Goal: Information Seeking & Learning: Learn about a topic

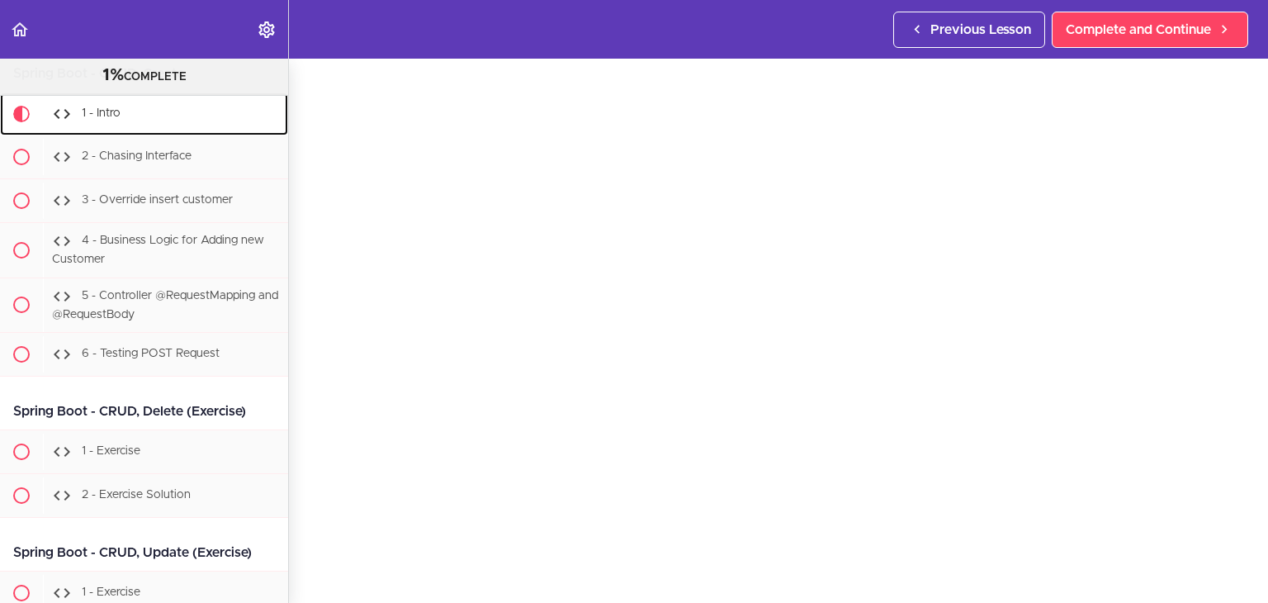
scroll to position [56, 0]
click at [103, 175] on div "2 - Chasing Interface" at bounding box center [165, 157] width 245 height 36
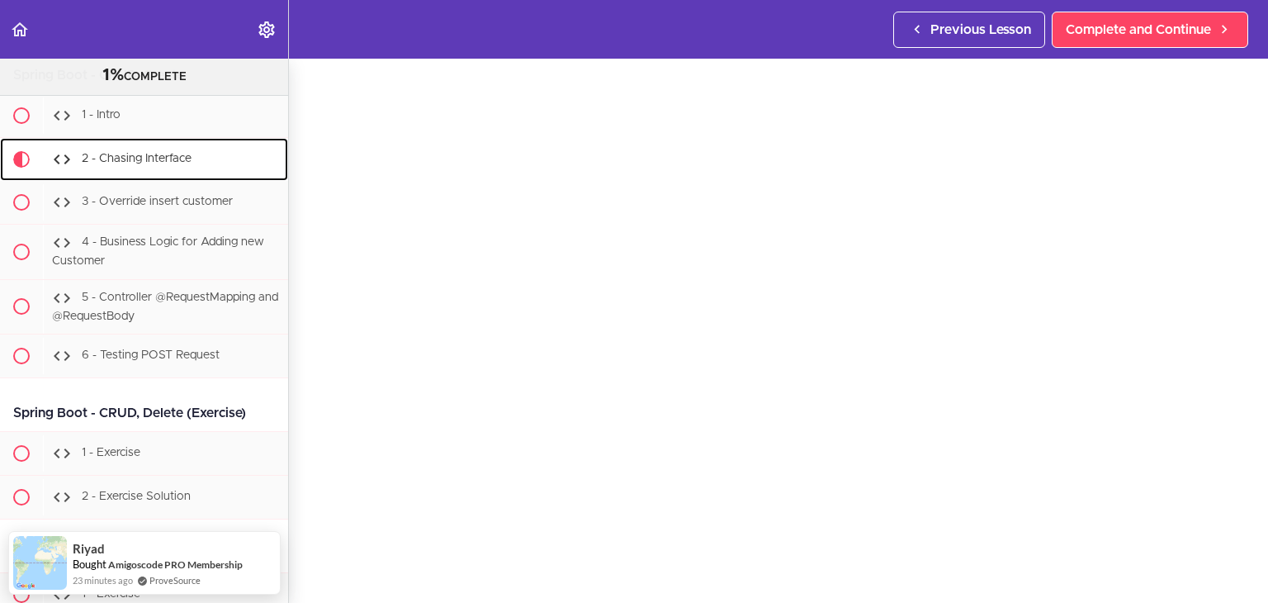
scroll to position [65, 0]
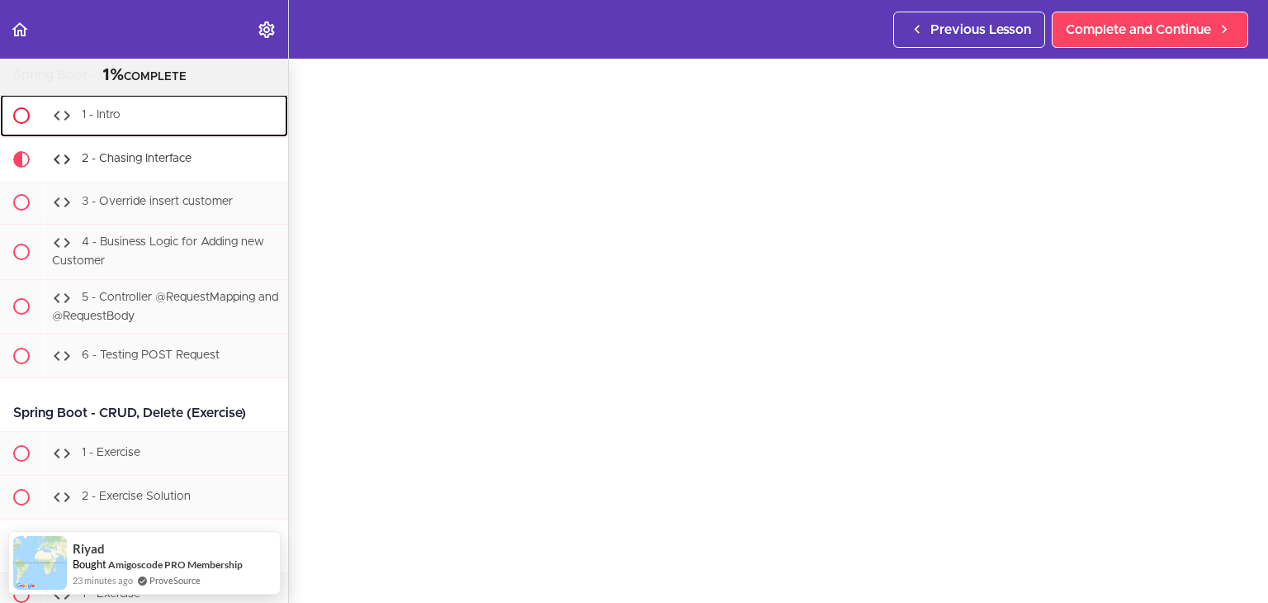
click at [90, 134] on div "1 - Intro" at bounding box center [165, 115] width 245 height 36
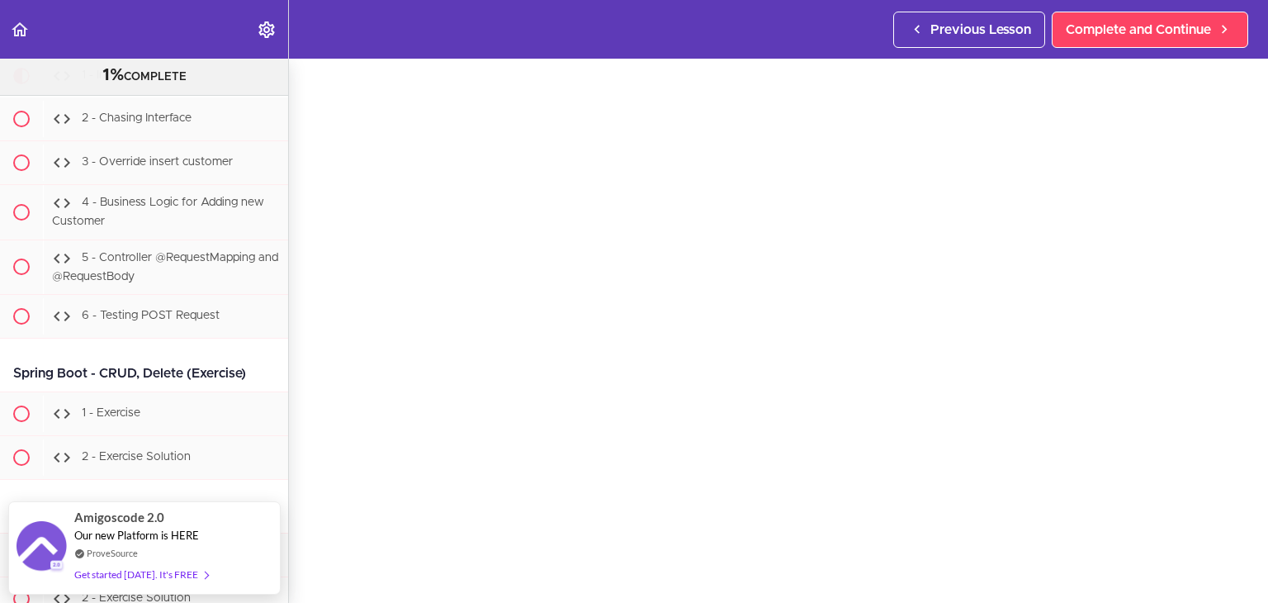
scroll to position [41, 0]
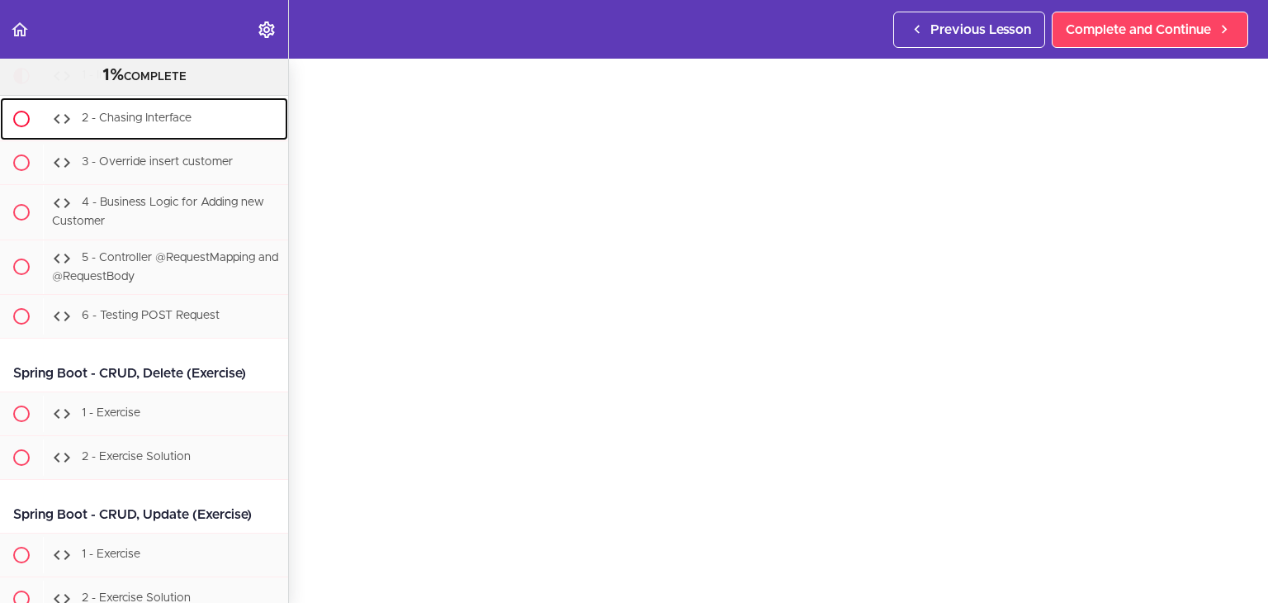
click at [154, 124] on span "2 - Chasing Interface" at bounding box center [137, 118] width 110 height 12
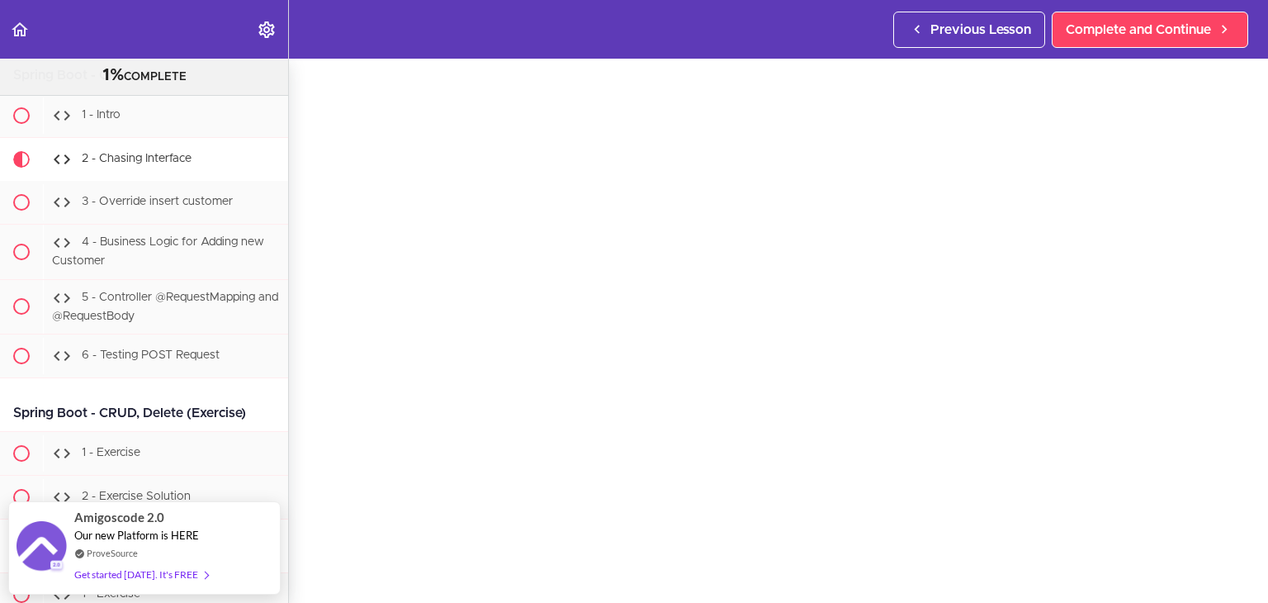
scroll to position [58, 0]
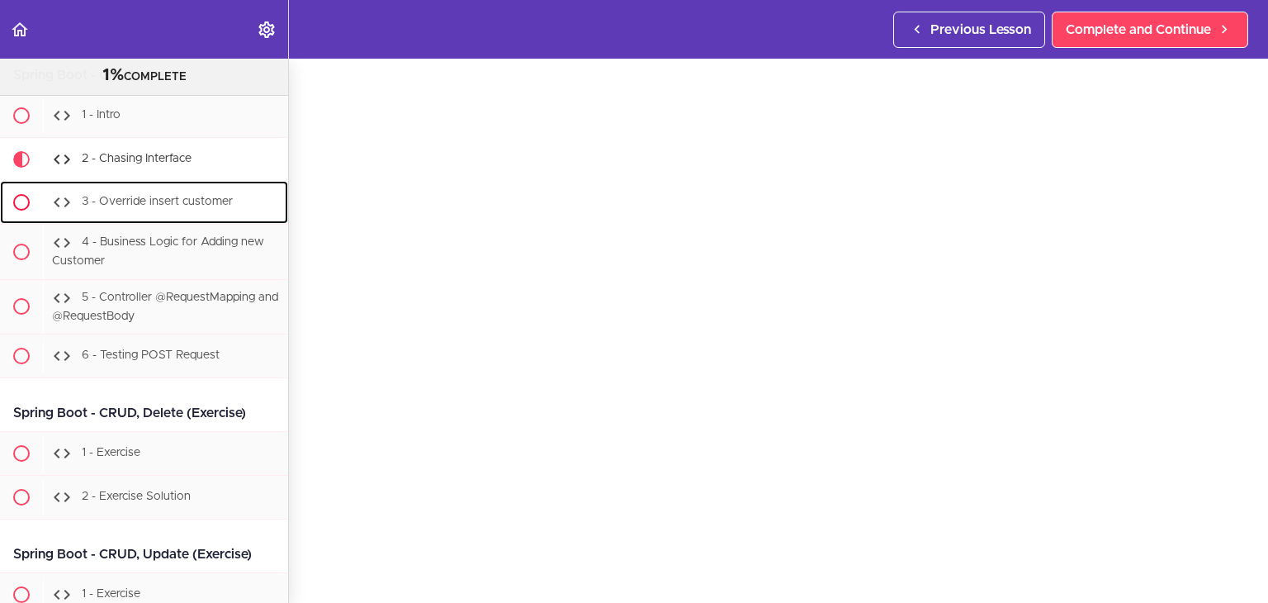
click at [172, 207] on span "3 - Override insert customer" at bounding box center [157, 202] width 151 height 12
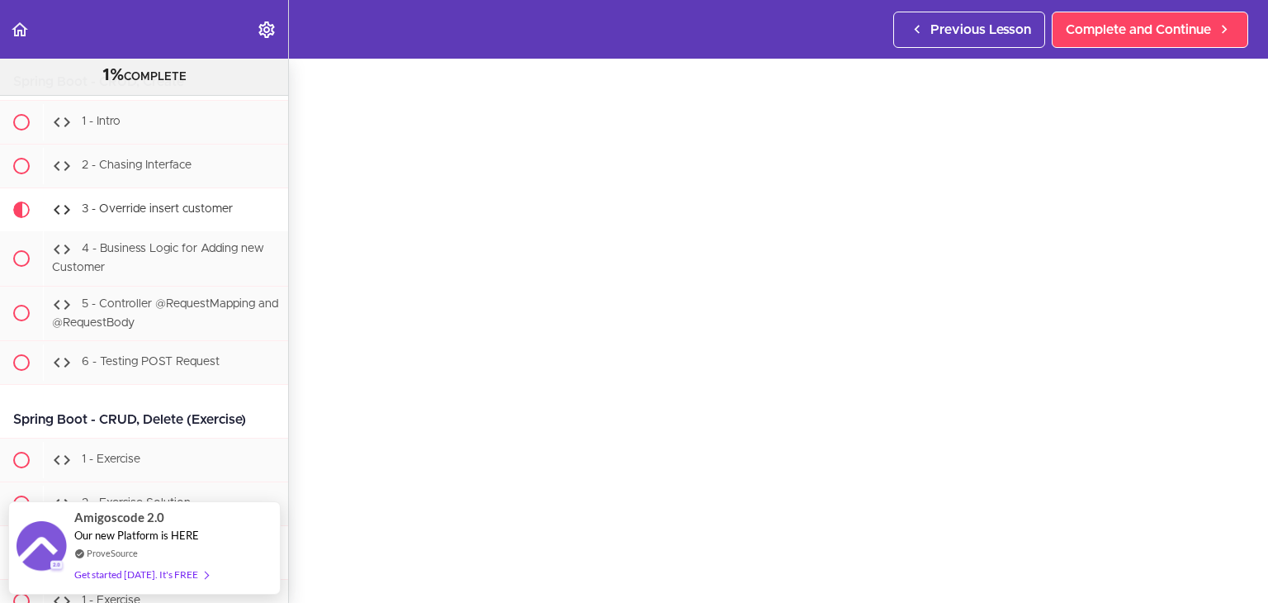
scroll to position [45, 0]
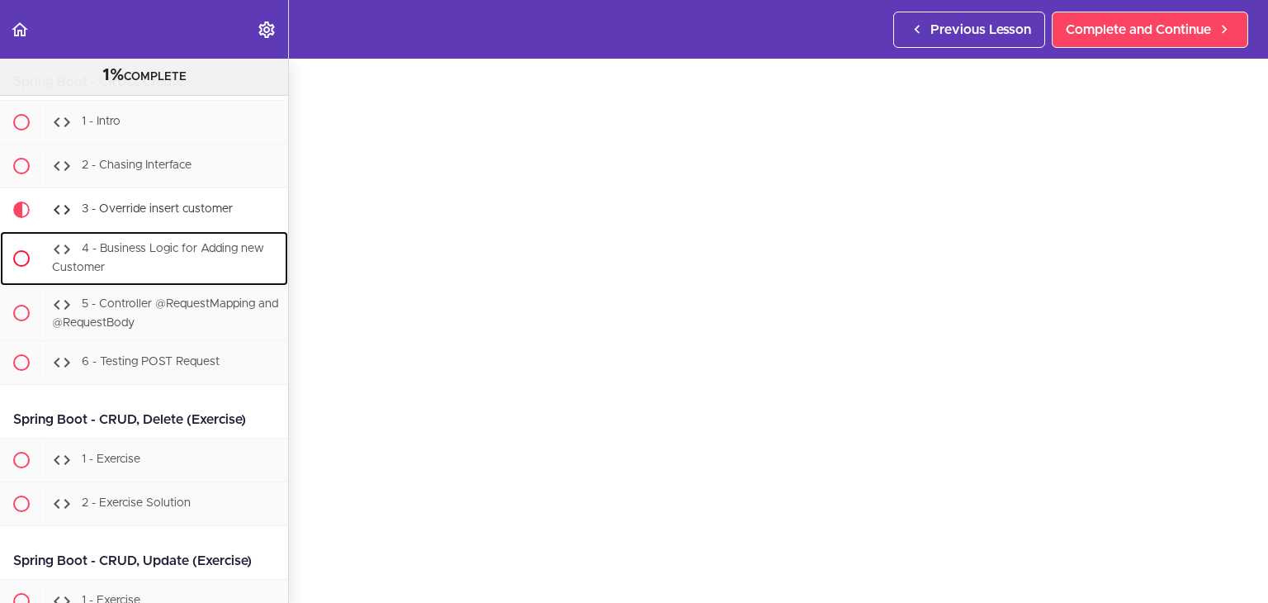
click at [149, 273] on span "4 - Business Logic for Adding new Customer" at bounding box center [158, 258] width 212 height 31
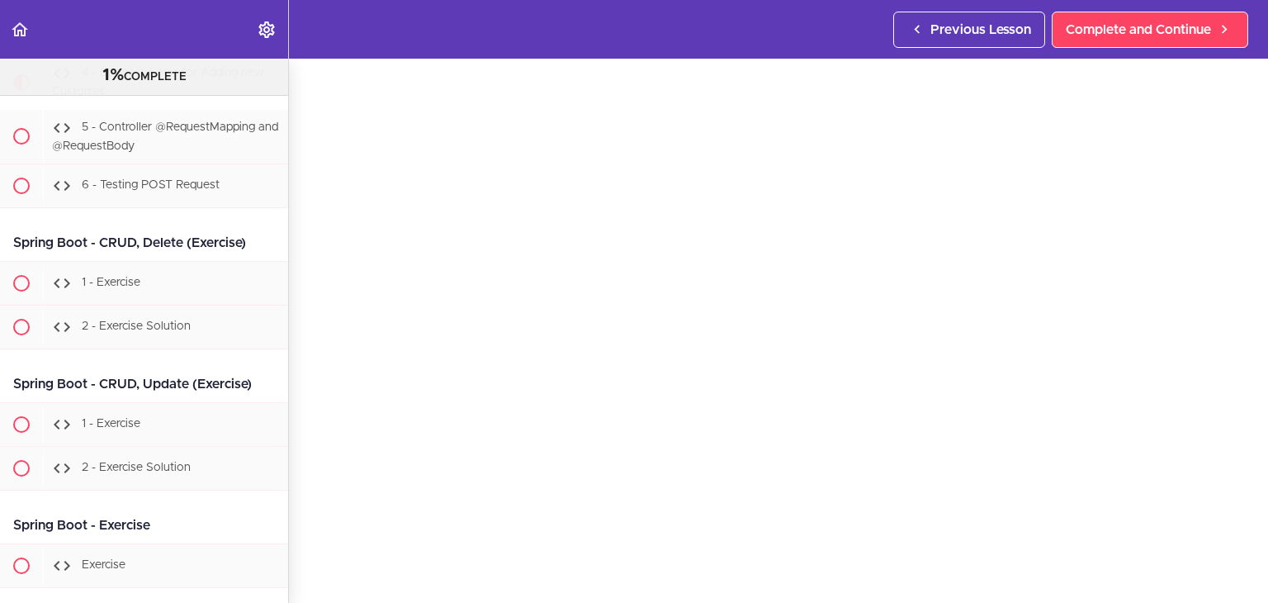
scroll to position [48, 0]
click at [145, 164] on div "5 - Controller @RequestMapping and @RequestBody" at bounding box center [165, 137] width 245 height 54
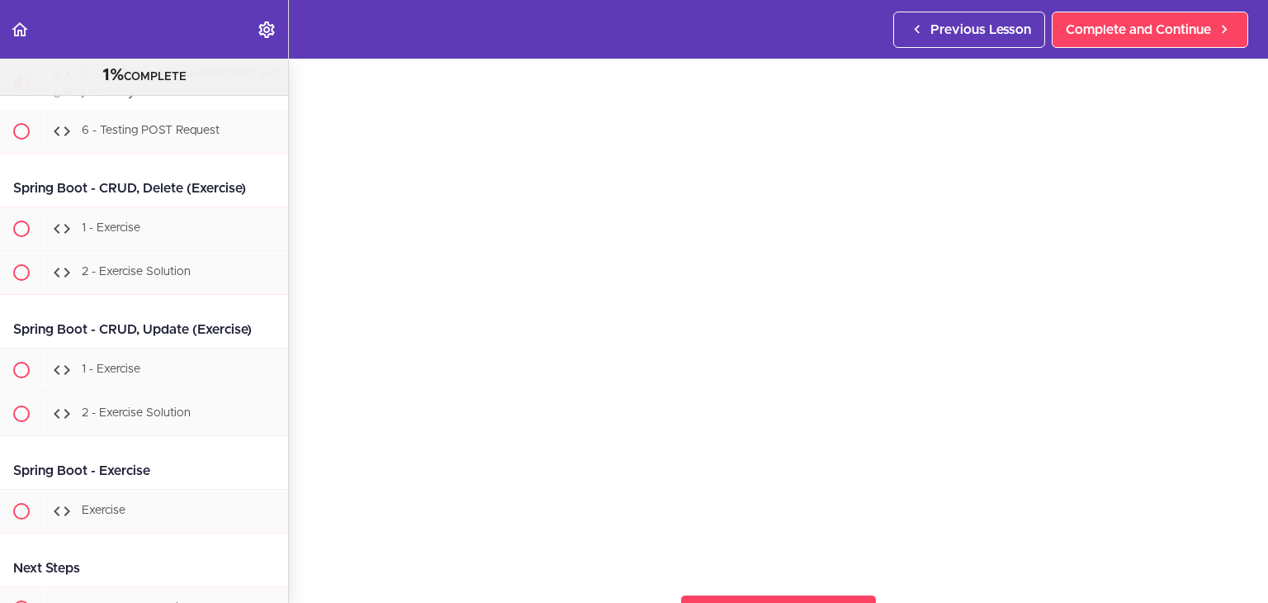
scroll to position [83, 0]
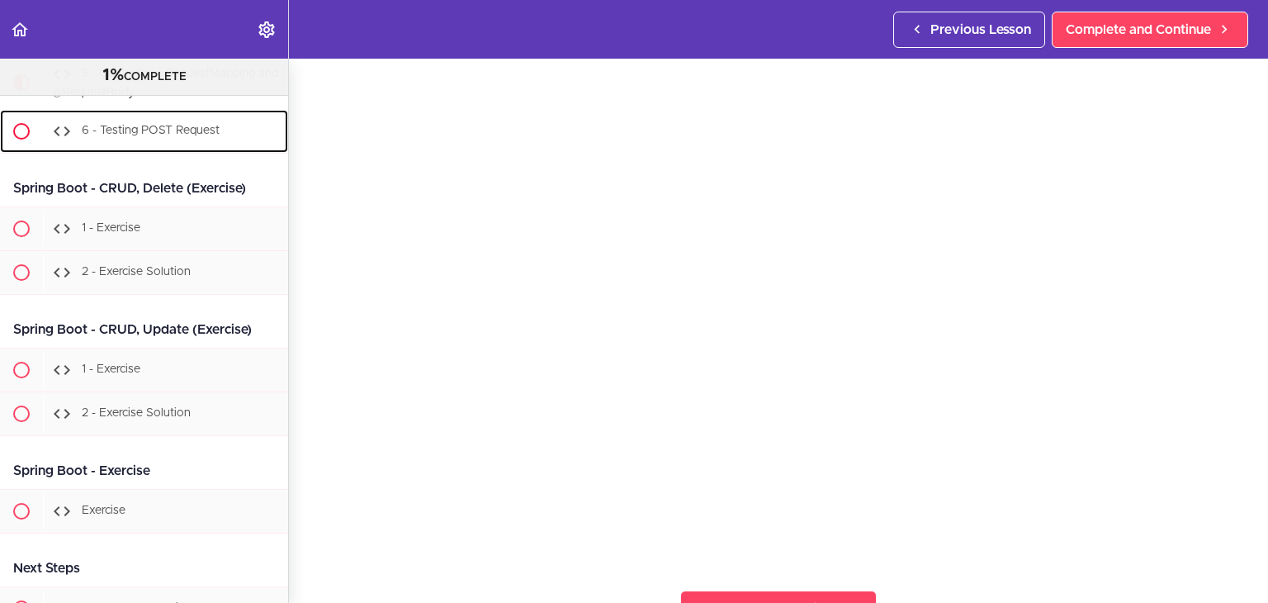
click at [121, 137] on span "6 - Testing POST Request" at bounding box center [151, 131] width 138 height 12
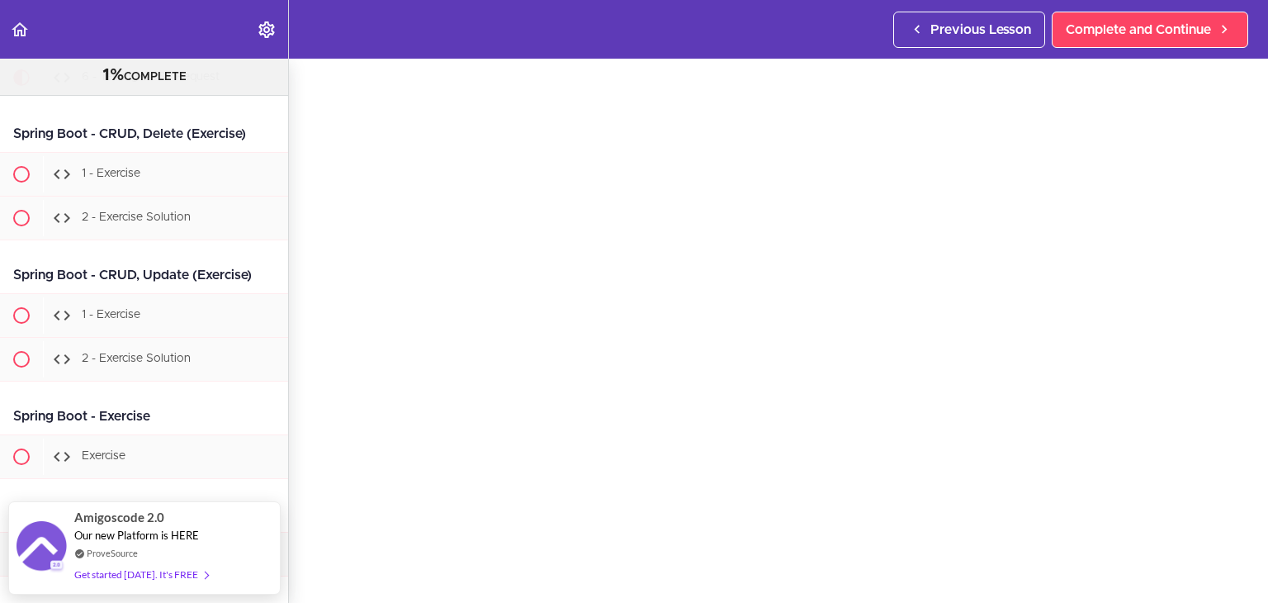
scroll to position [50, 0]
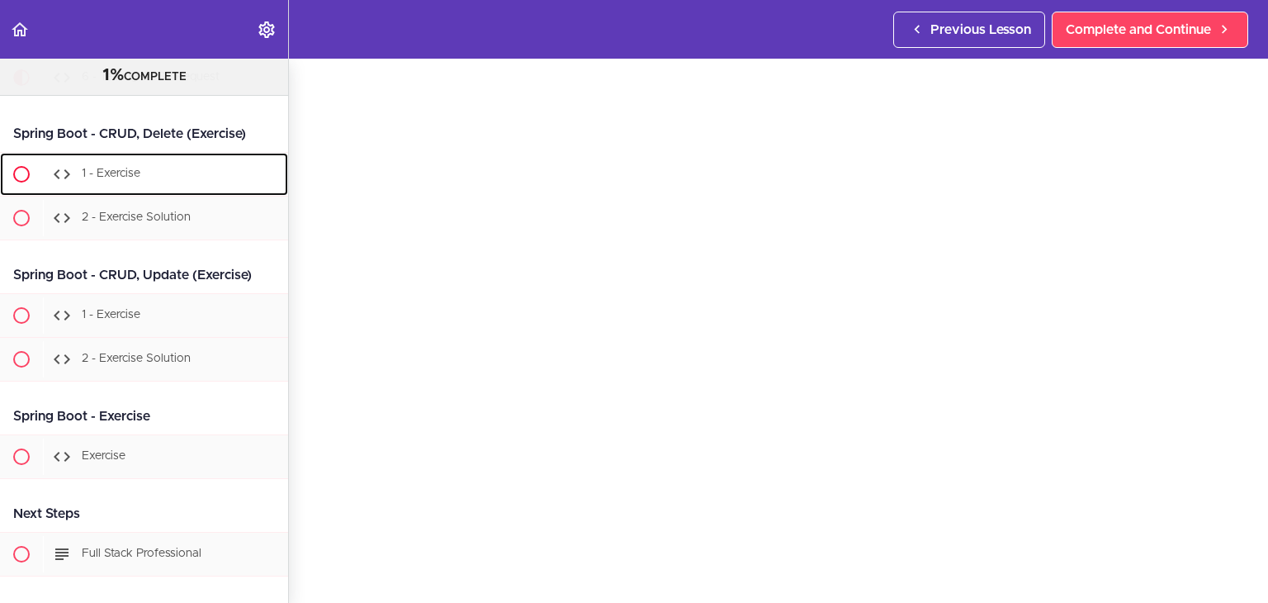
click at [183, 192] on div "1 - Exercise" at bounding box center [165, 174] width 245 height 36
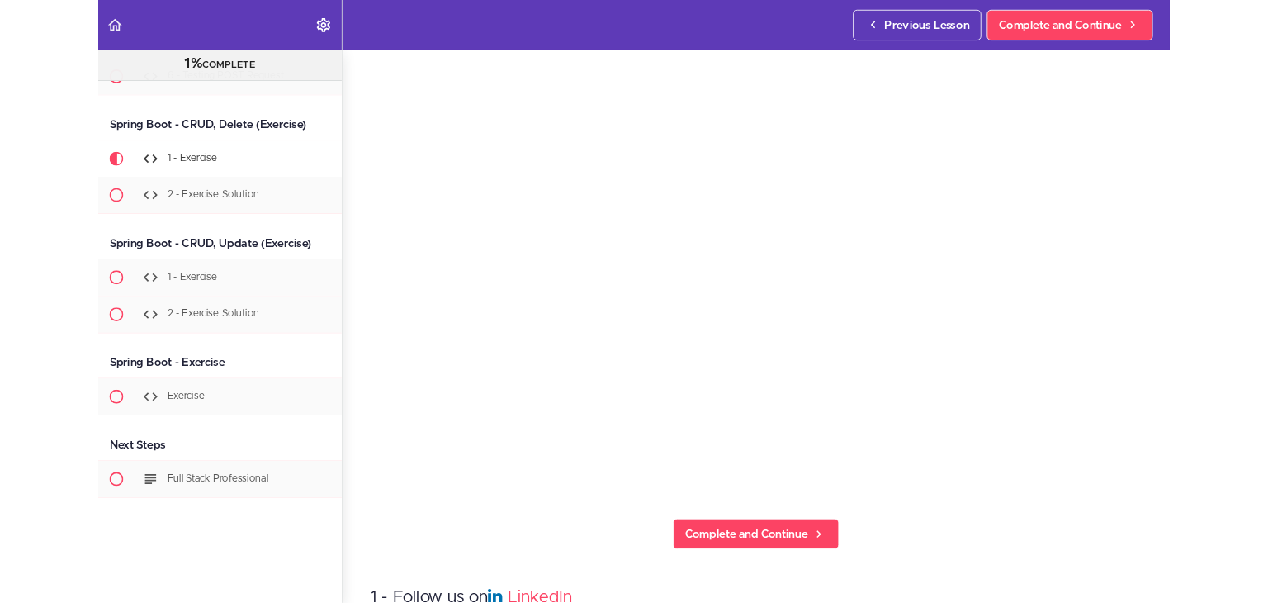
scroll to position [19432, 0]
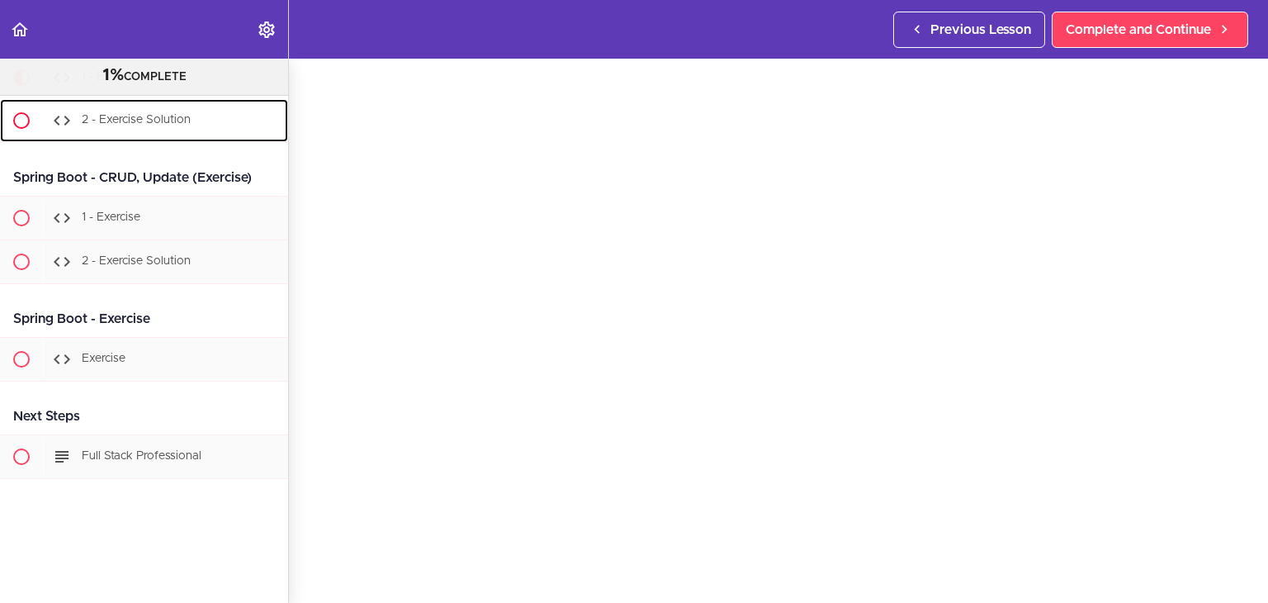
click at [138, 126] on span "2 - Exercise Solution" at bounding box center [136, 121] width 109 height 12
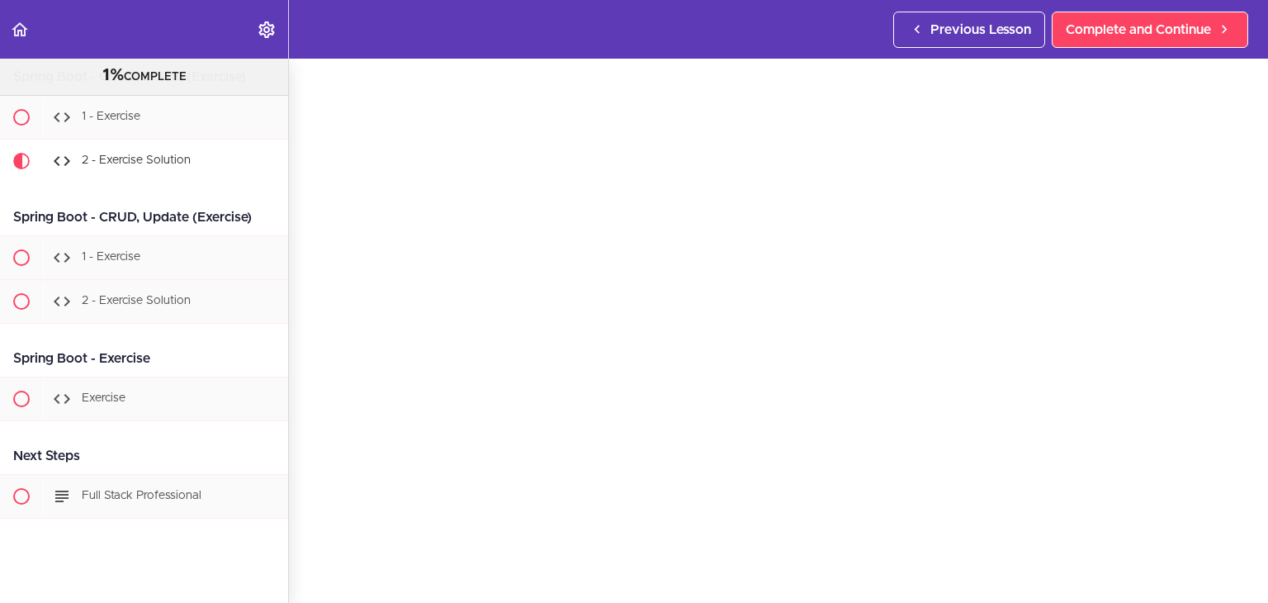
scroll to position [57, 0]
click at [98, 263] on span "1 - Exercise" at bounding box center [111, 258] width 59 height 12
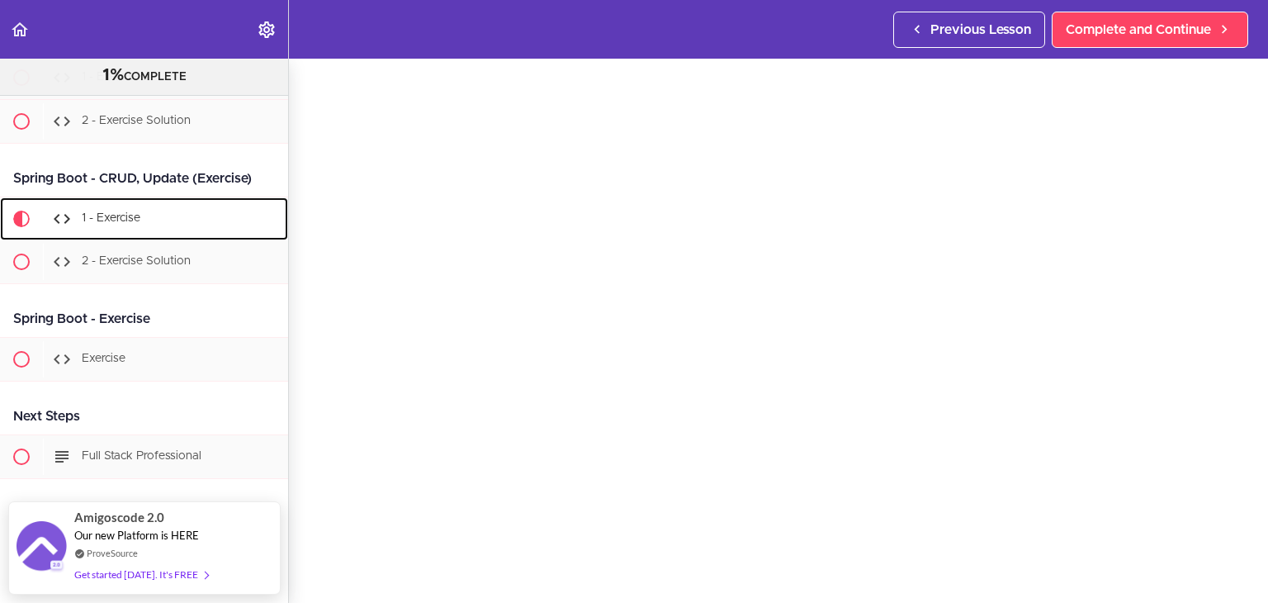
scroll to position [59, 0]
